Goal: Task Accomplishment & Management: Manage account settings

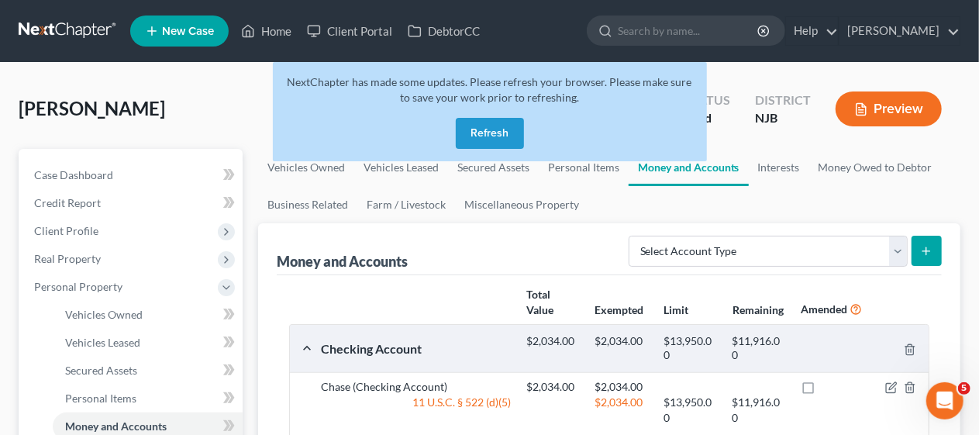
click at [487, 136] on button "Refresh" at bounding box center [490, 133] width 68 height 31
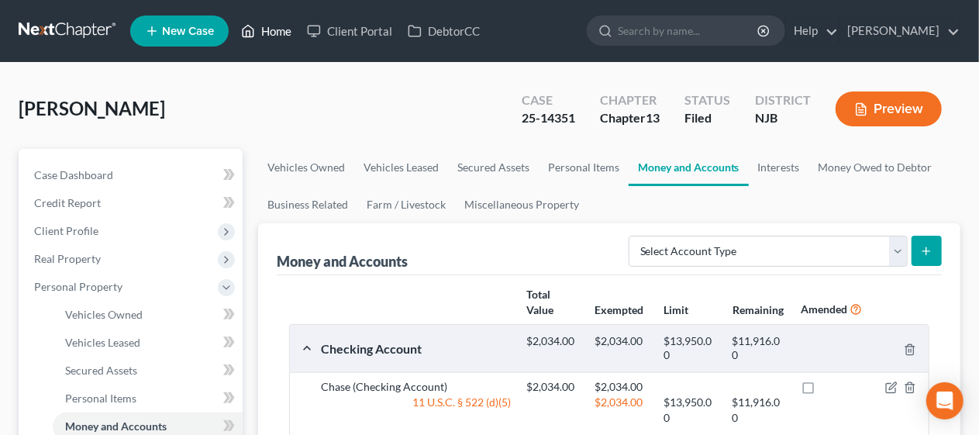
click at [274, 31] on link "Home" at bounding box center [266, 31] width 66 height 28
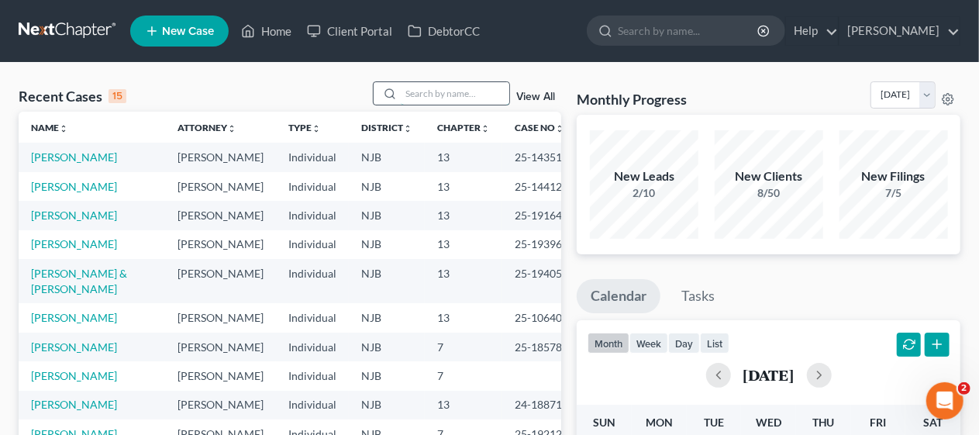
click at [413, 91] on input "search" at bounding box center [455, 93] width 109 height 22
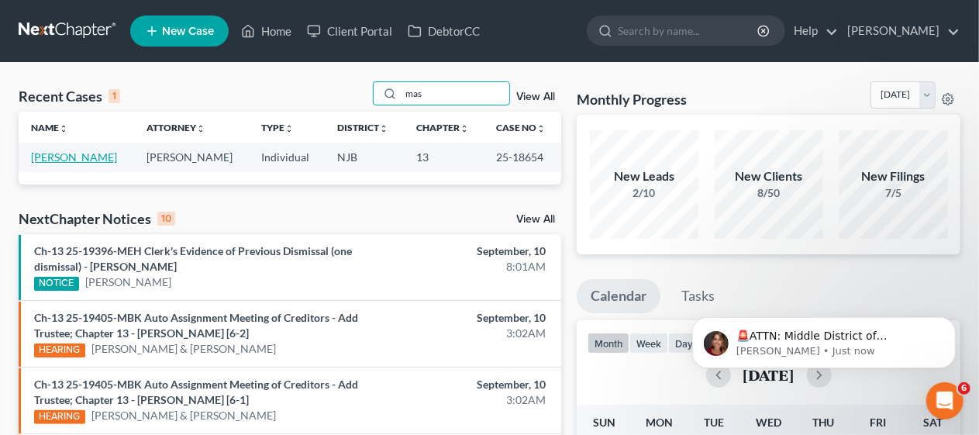
type input "mas"
click at [101, 157] on link "Mastrocola, Domenick" at bounding box center [74, 156] width 86 height 13
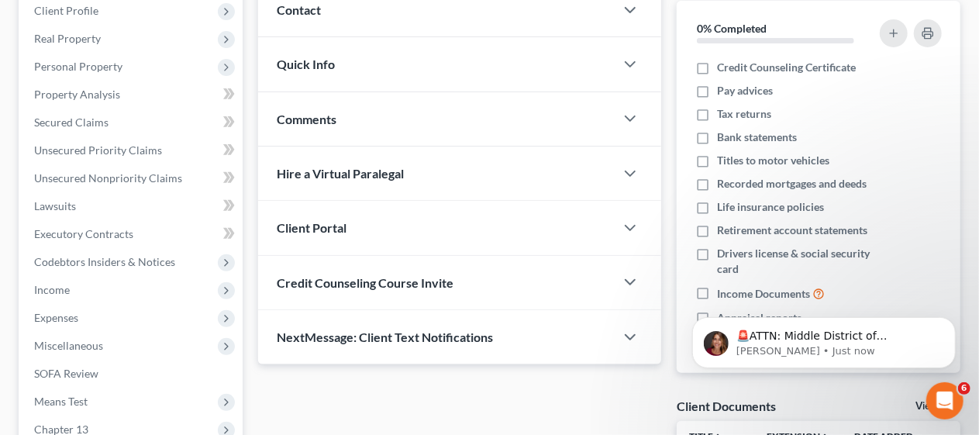
scroll to position [233, 0]
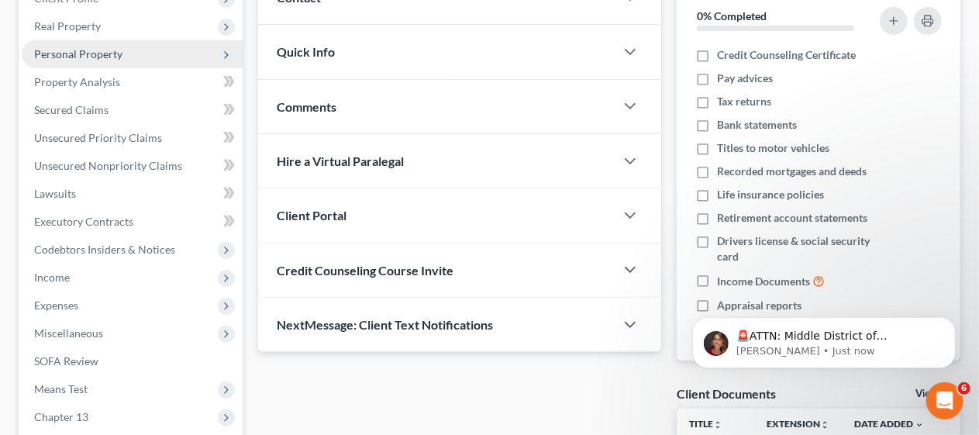
click at [109, 57] on span "Personal Property" at bounding box center [78, 53] width 88 height 13
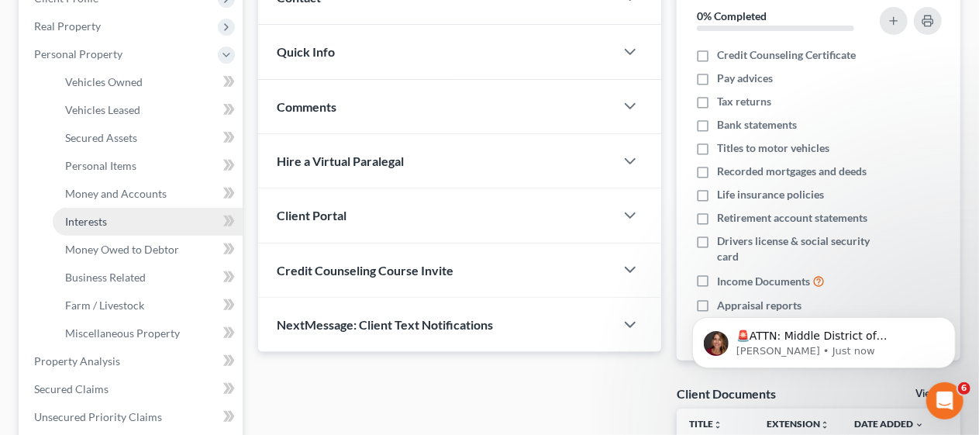
click at [115, 225] on link "Interests" at bounding box center [148, 222] width 190 height 28
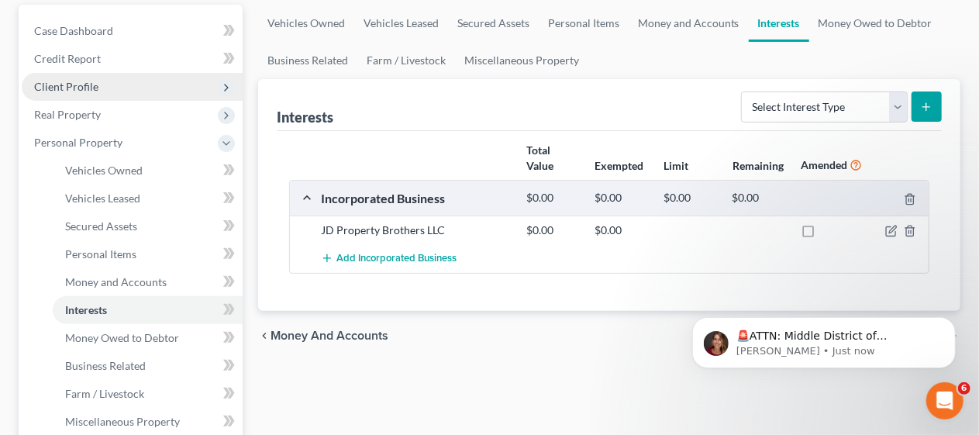
scroll to position [155, 0]
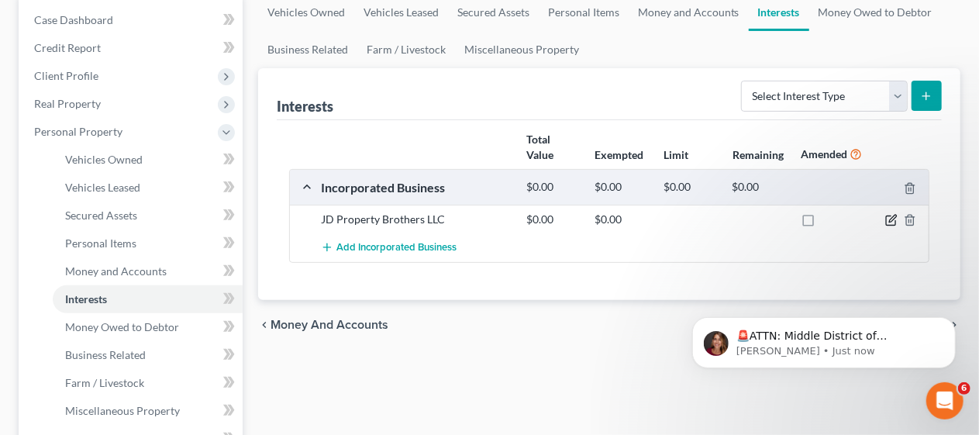
click at [892, 216] on icon "button" at bounding box center [892, 220] width 12 height 12
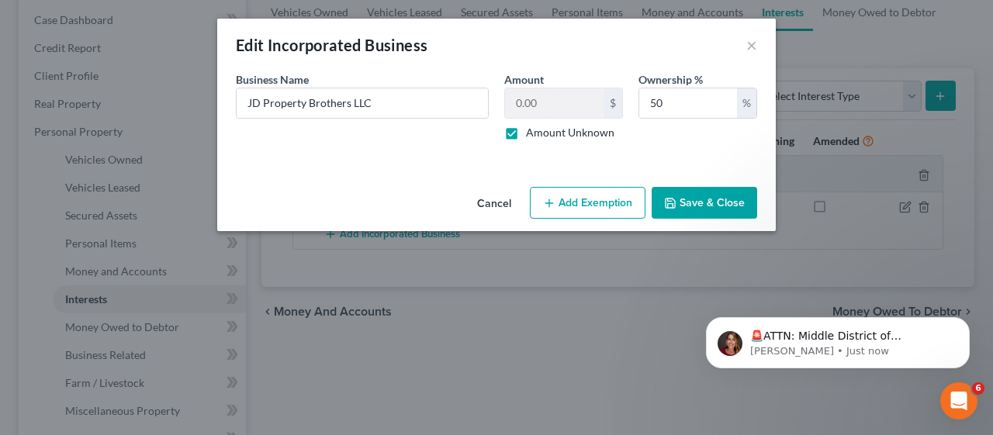
click at [697, 196] on button "Save & Close" at bounding box center [703, 203] width 105 height 33
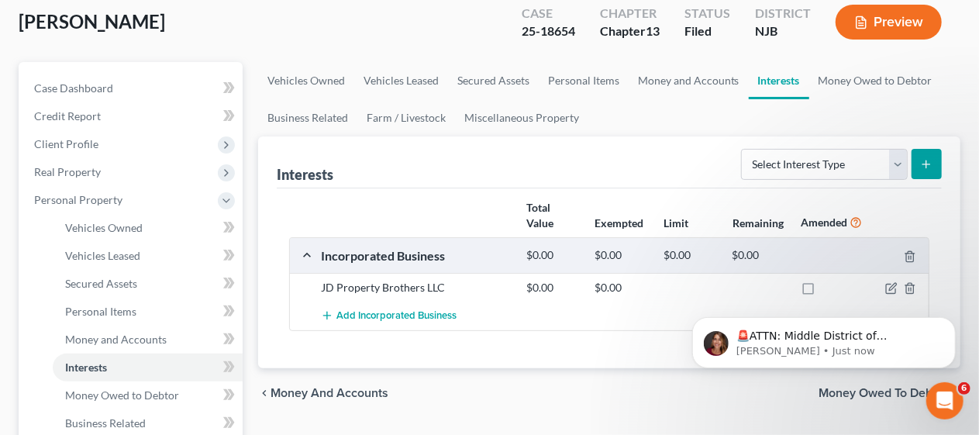
scroll to position [0, 0]
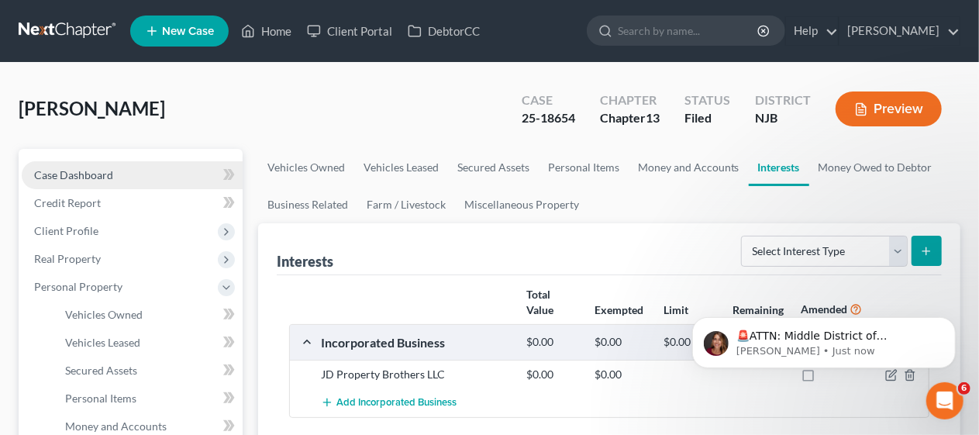
click at [154, 168] on link "Case Dashboard" at bounding box center [132, 175] width 221 height 28
